Goal: Information Seeking & Learning: Learn about a topic

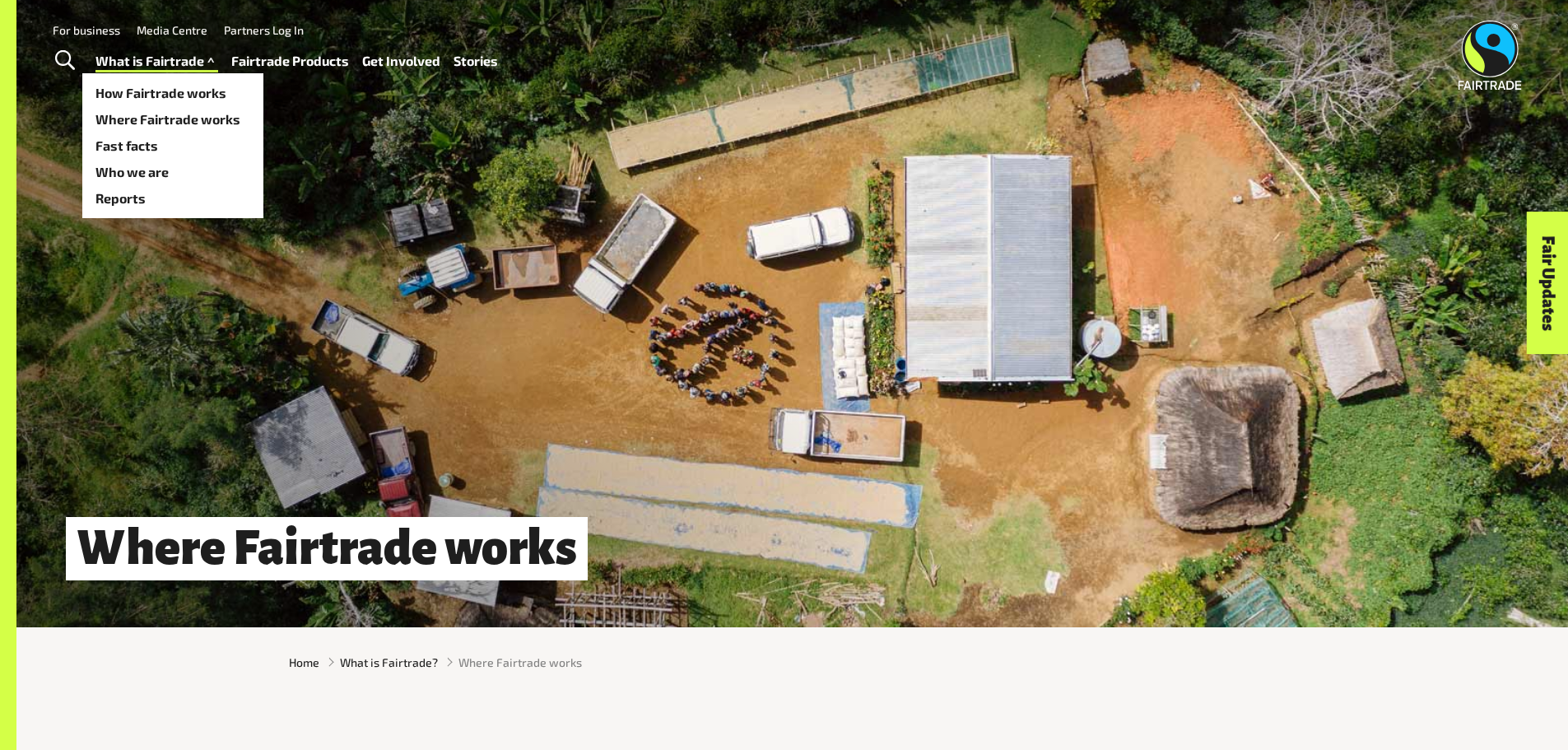
click at [204, 55] on span at bounding box center [211, 61] width 14 height 23
click at [195, 117] on link "Where Fairtrade works" at bounding box center [173, 119] width 181 height 26
click at [185, 56] on link "What is Fairtrade" at bounding box center [156, 61] width 123 height 23
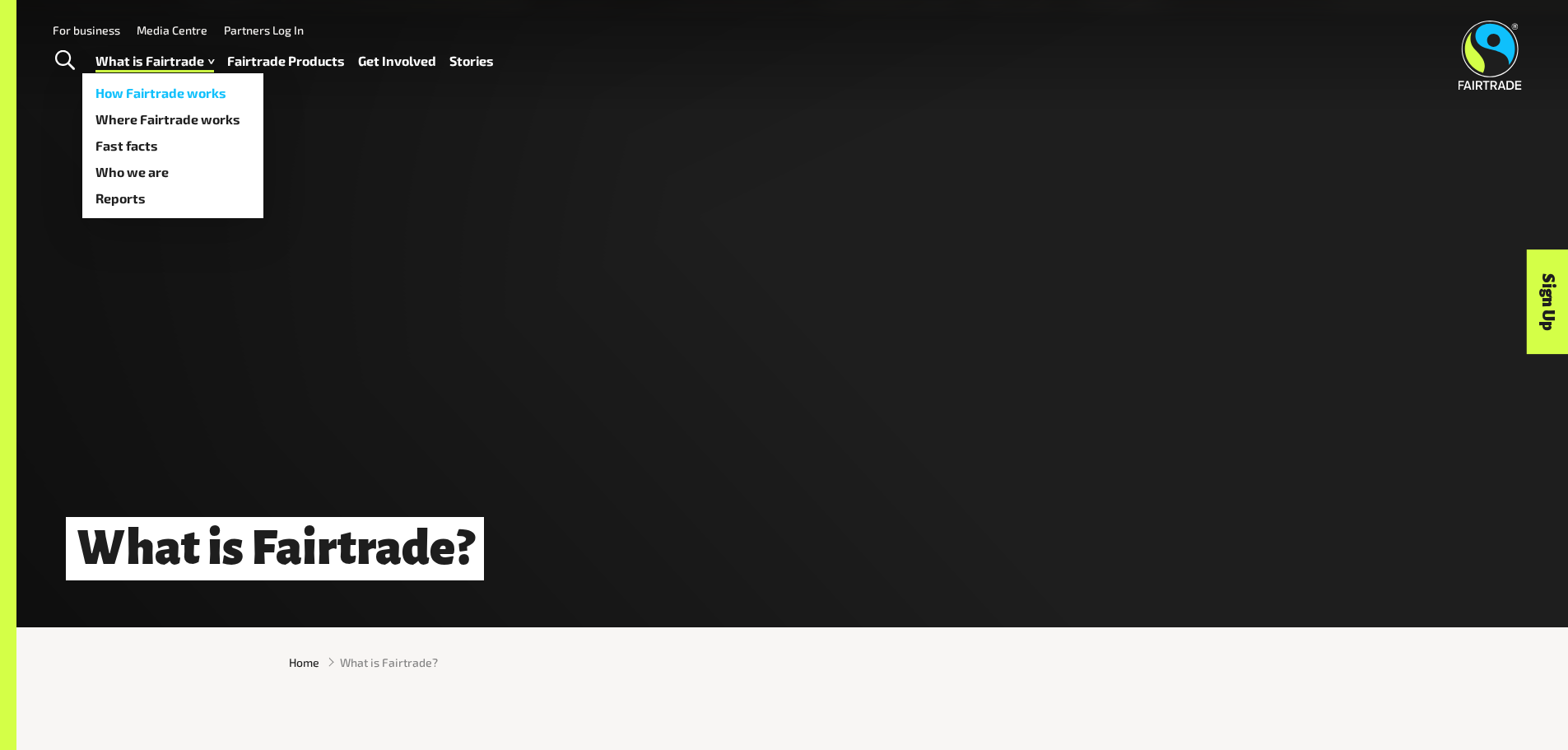
click at [185, 88] on link "How Fairtrade works" at bounding box center [173, 93] width 181 height 26
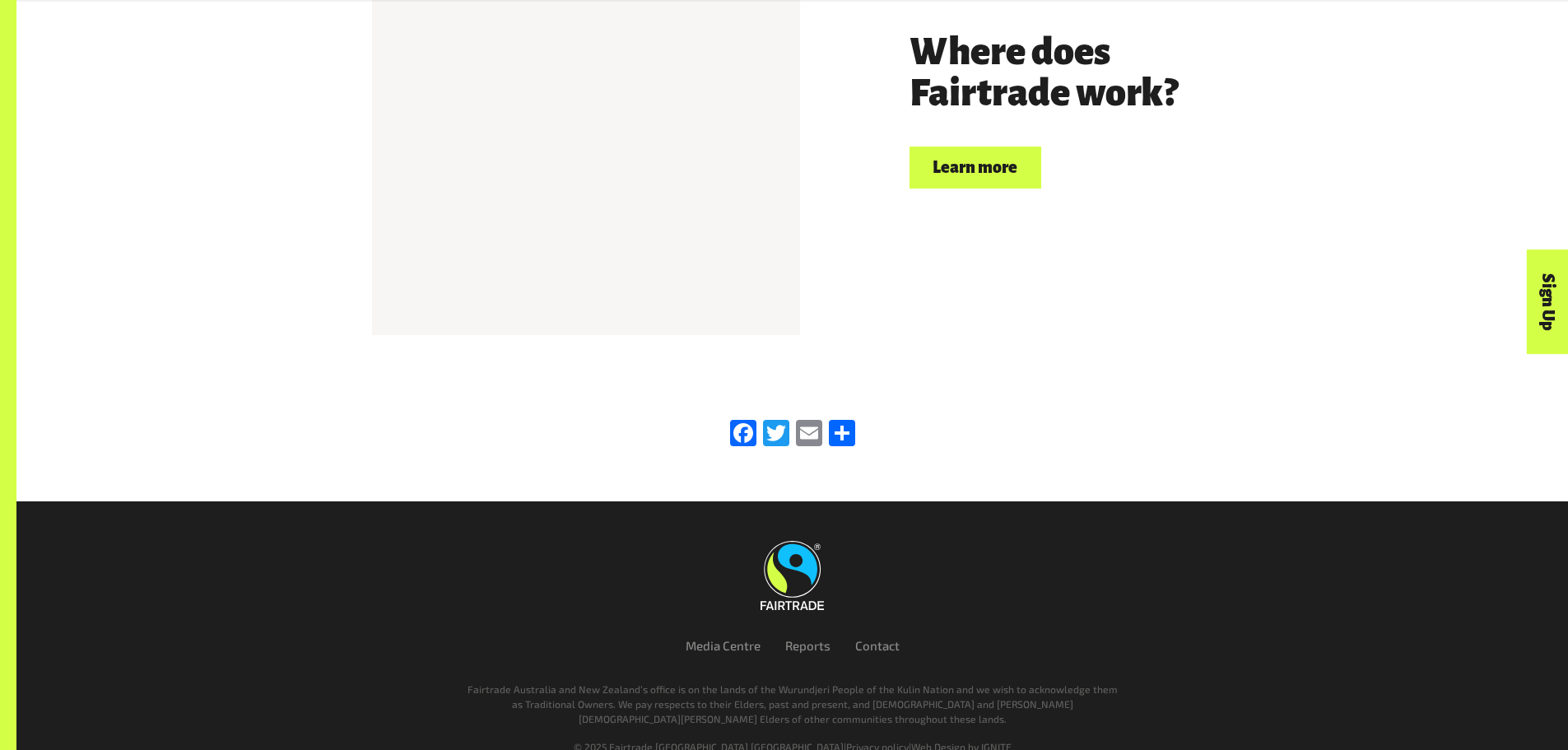
scroll to position [3906, 0]
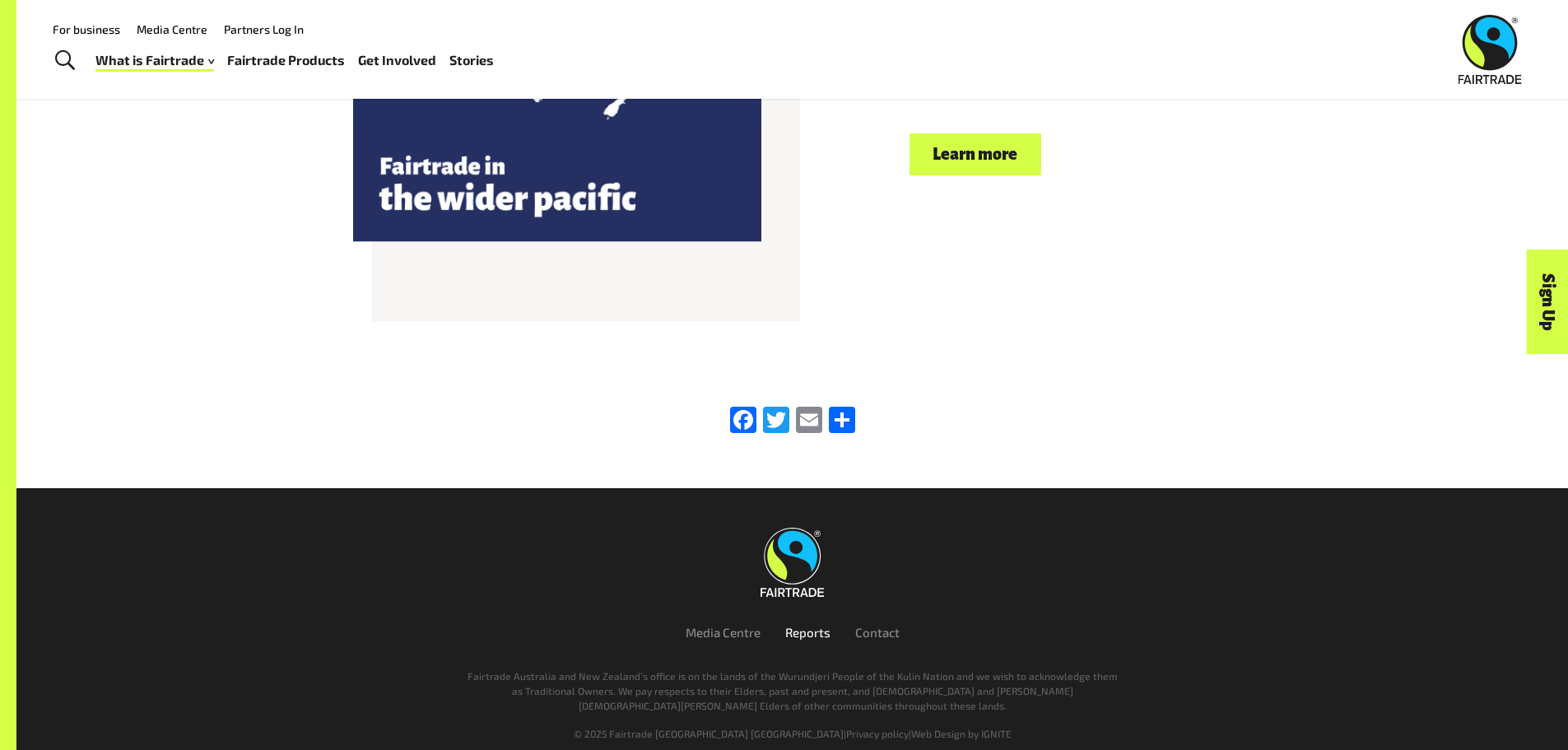
click at [817, 625] on link "Reports" at bounding box center [808, 632] width 45 height 15
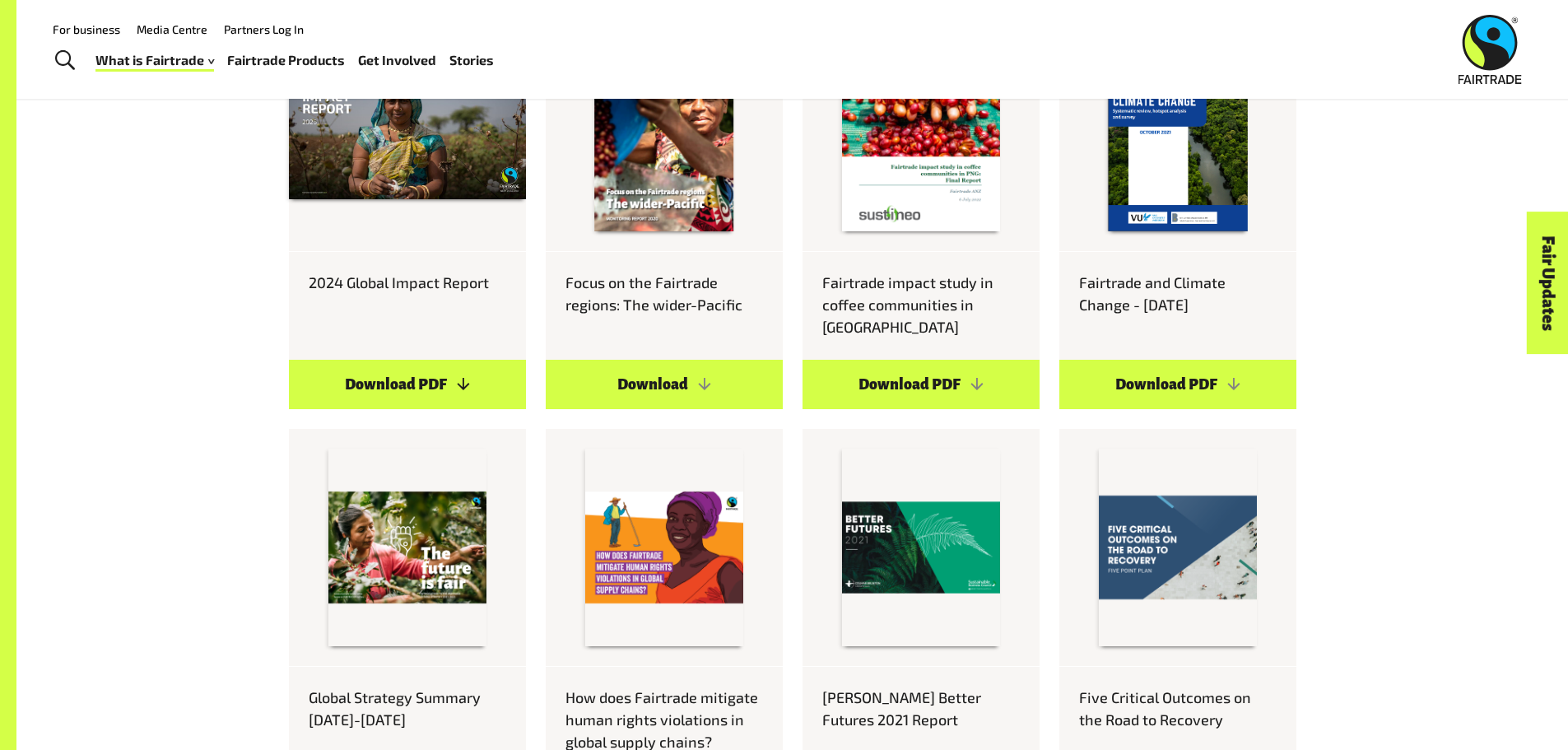
scroll to position [1070, 0]
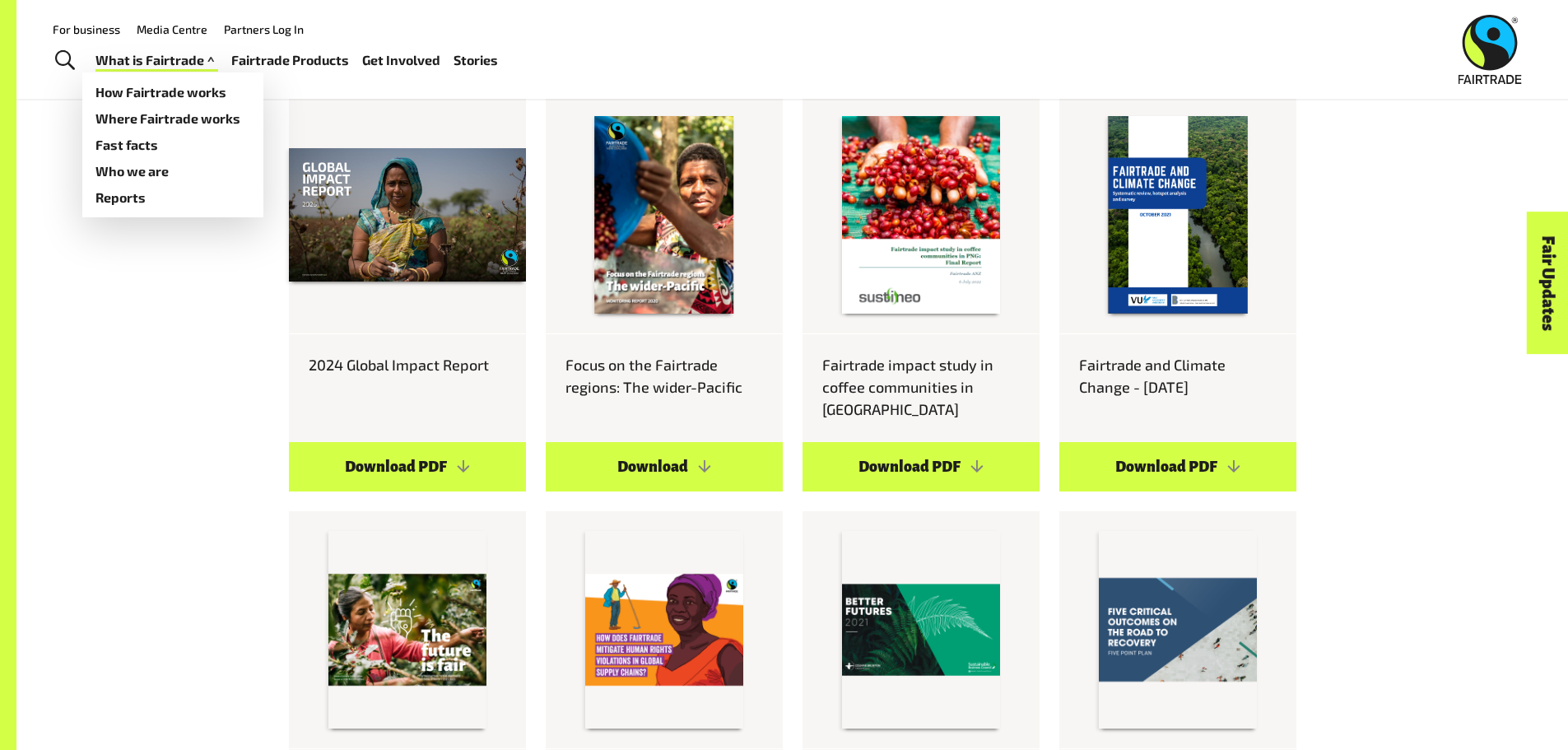
click at [194, 62] on link "What is Fairtrade" at bounding box center [156, 60] width 123 height 23
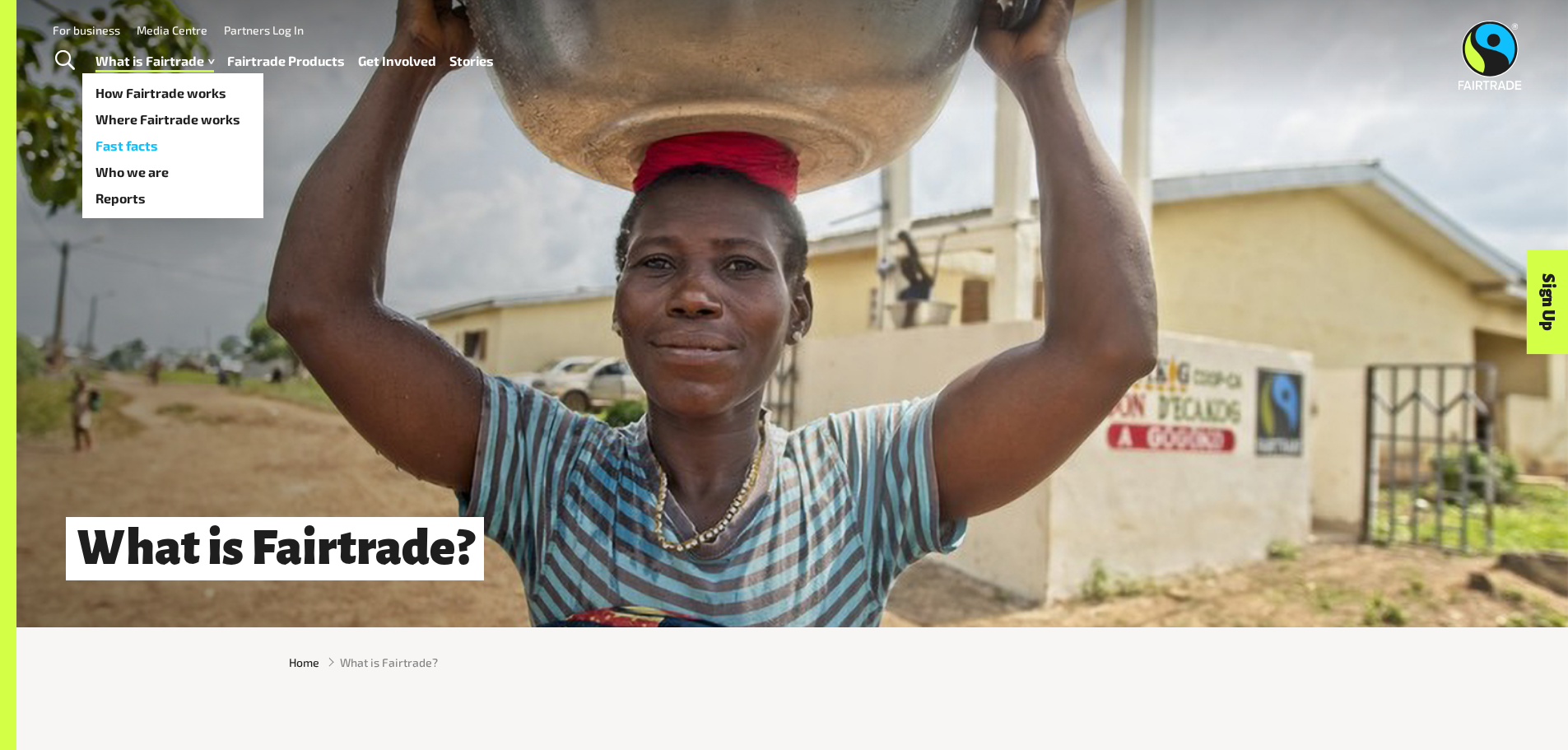
click at [145, 149] on link "Fast facts" at bounding box center [173, 145] width 181 height 26
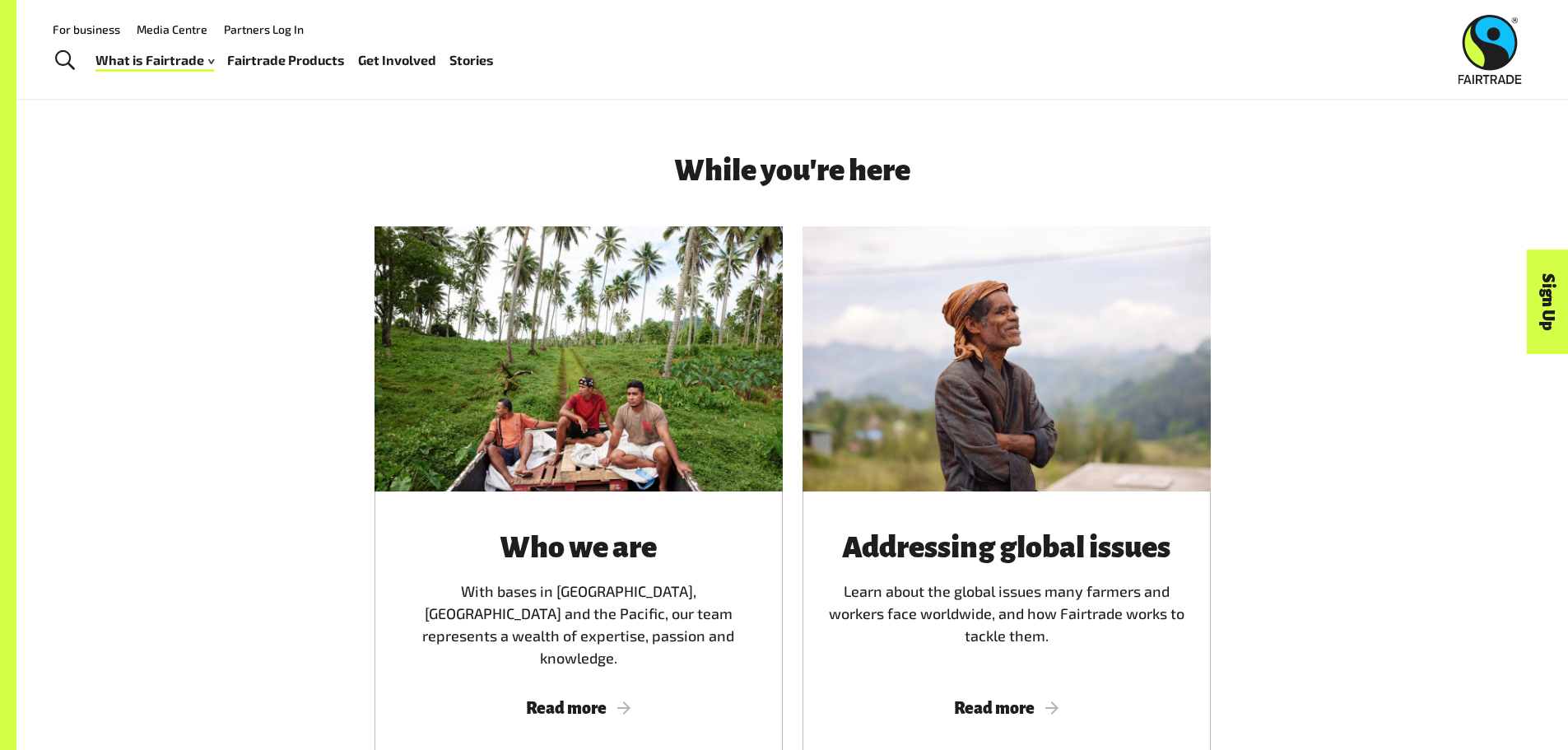
scroll to position [2305, 0]
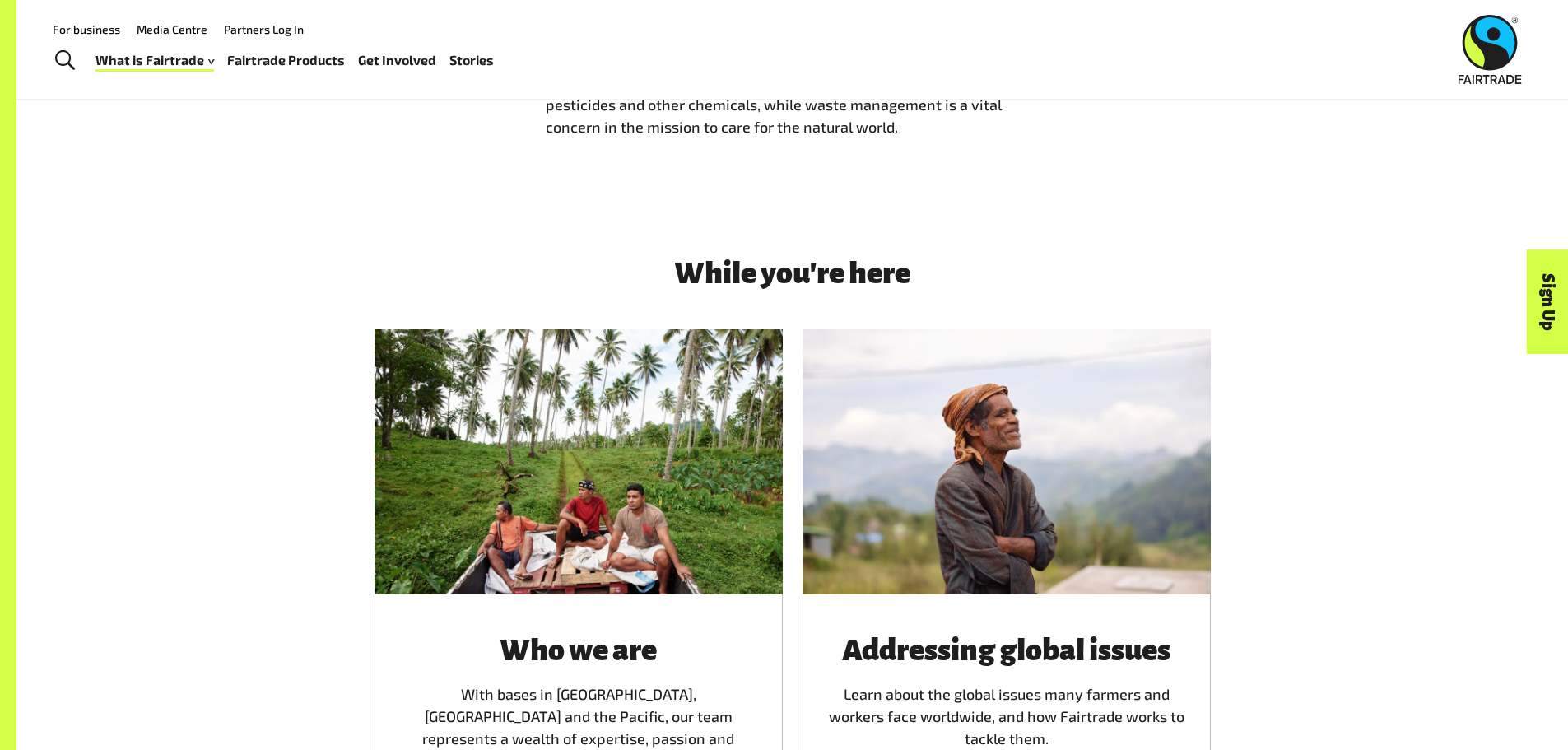
click at [262, 63] on link "Fairtrade Products" at bounding box center [285, 60] width 117 height 23
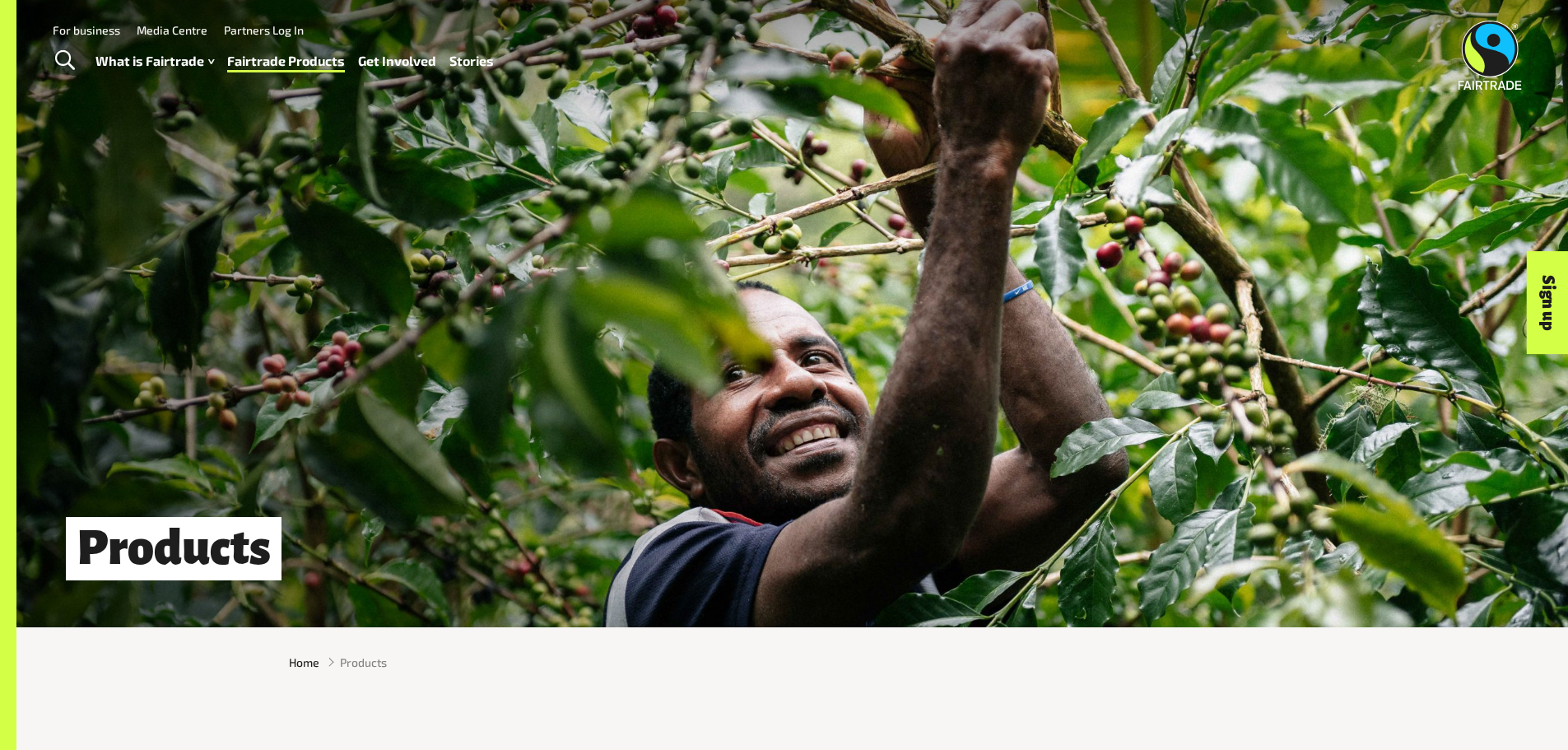
click at [1475, 66] on img at bounding box center [1490, 56] width 63 height 70
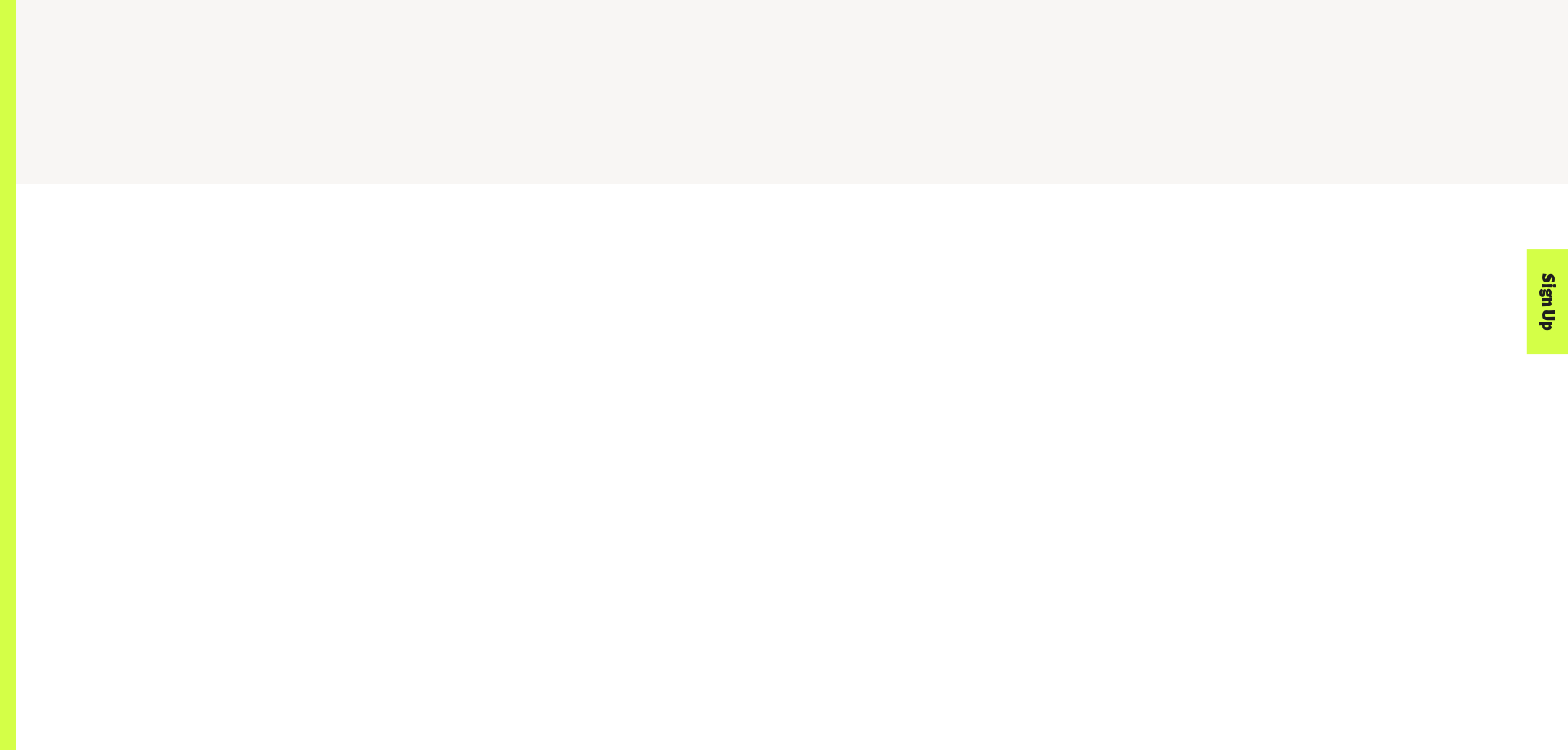
scroll to position [1893, 0]
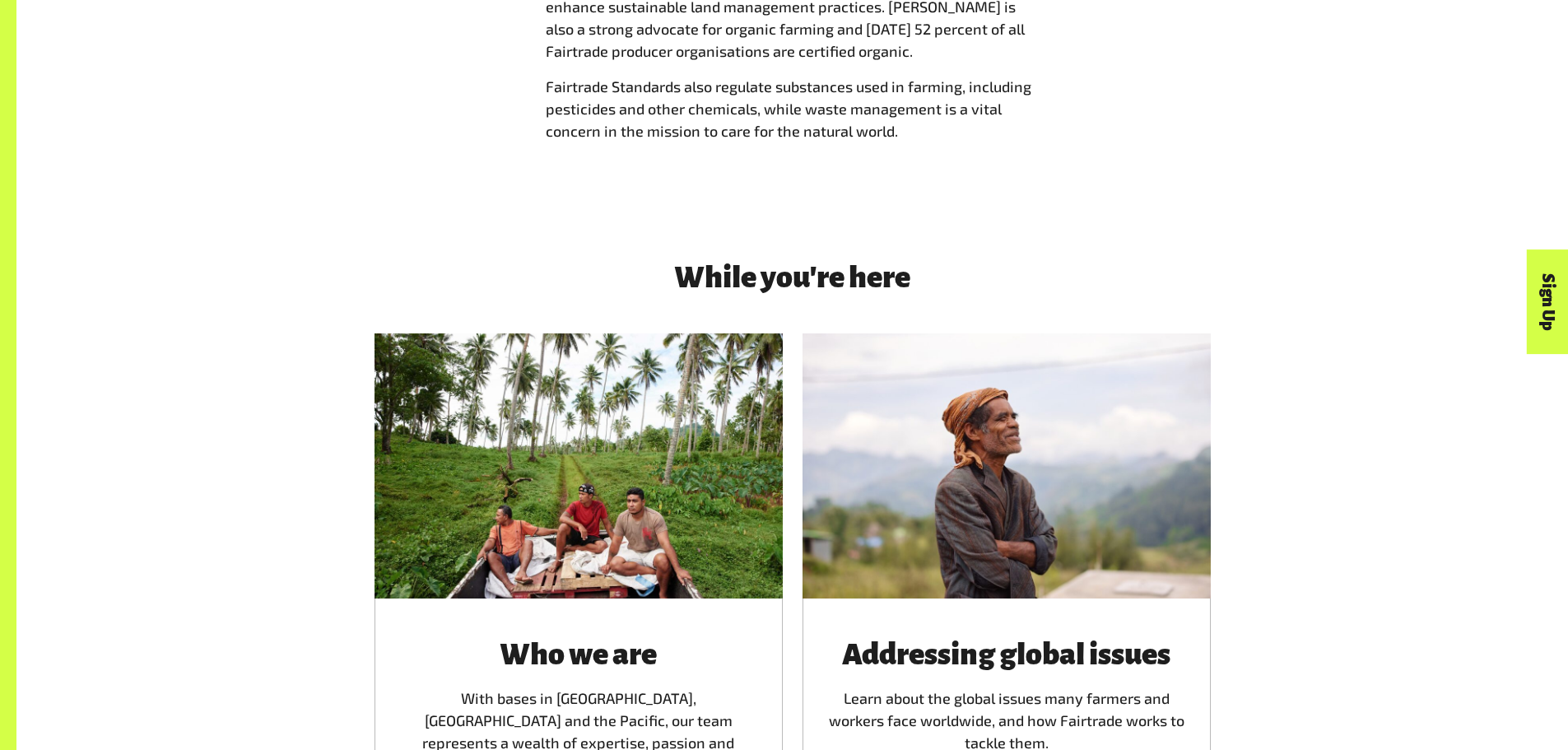
scroll to position [2305, 0]
